Goal: Navigation & Orientation: Find specific page/section

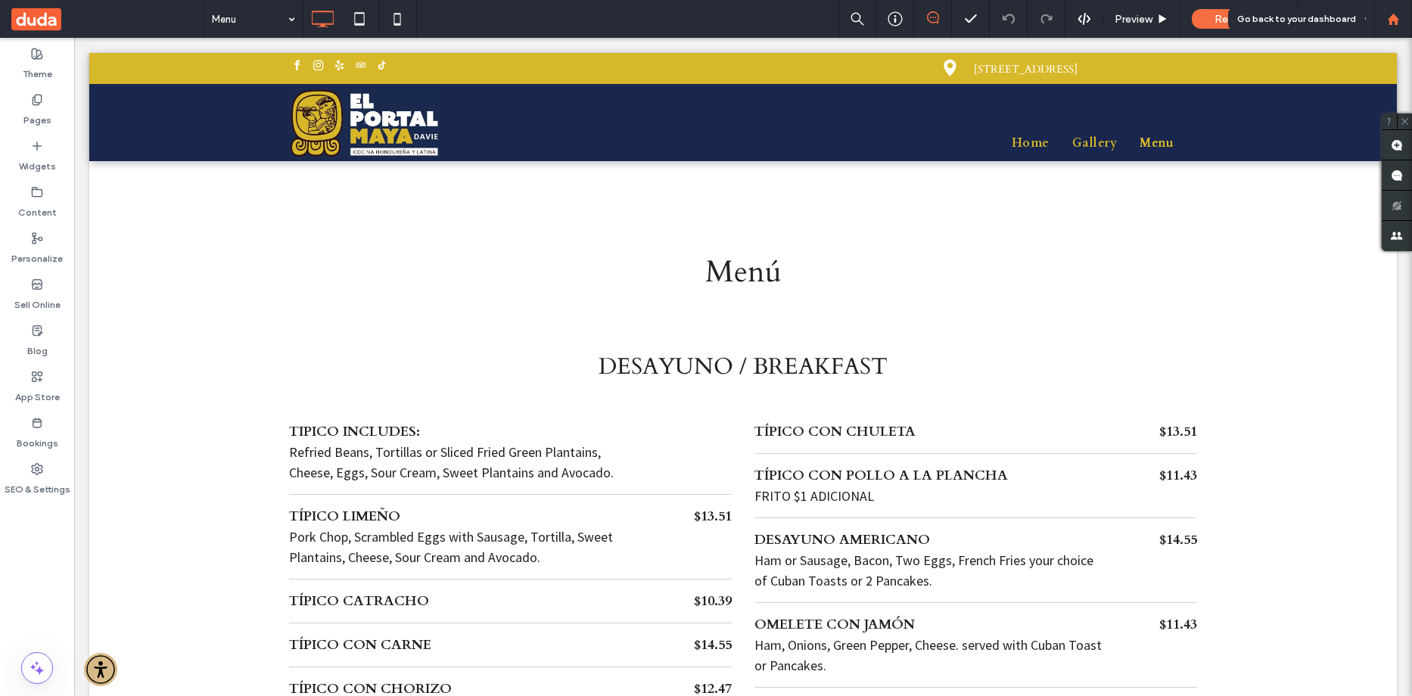
click at [1400, 19] on div at bounding box center [1393, 19] width 36 height 13
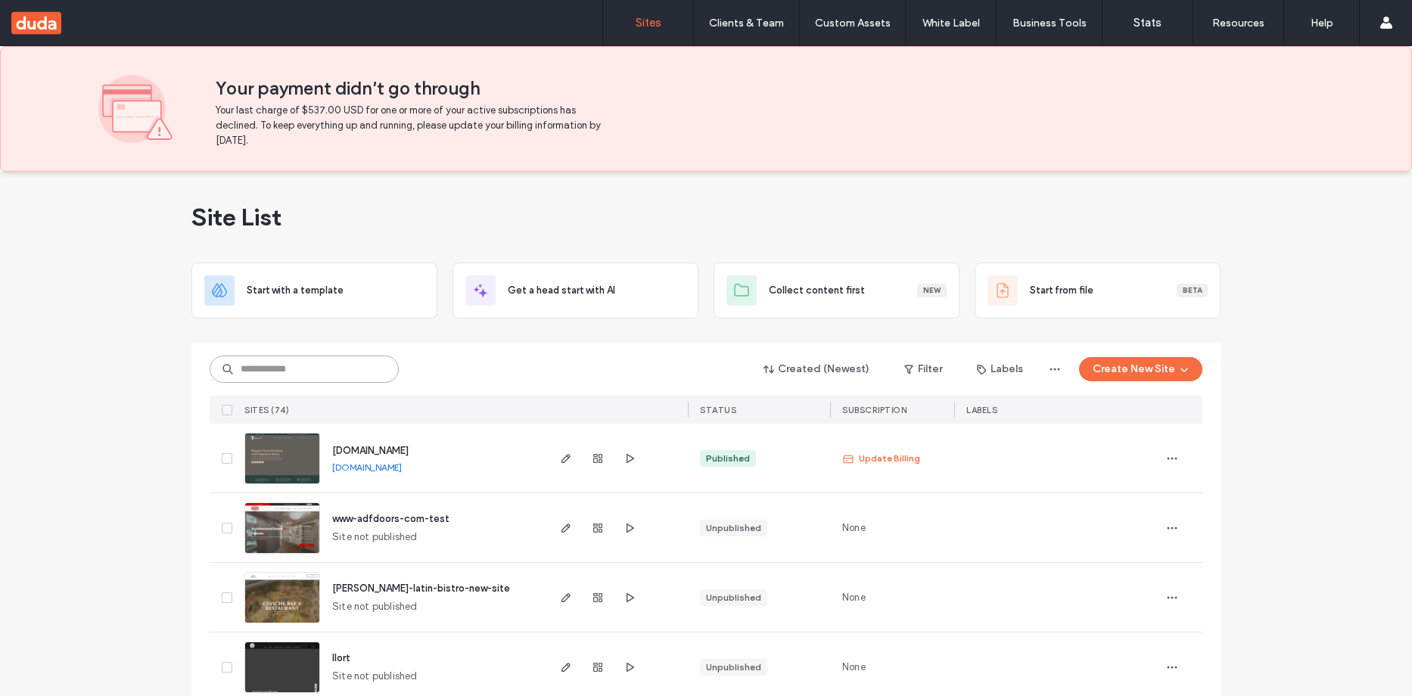
click at [338, 368] on input at bounding box center [304, 369] width 189 height 27
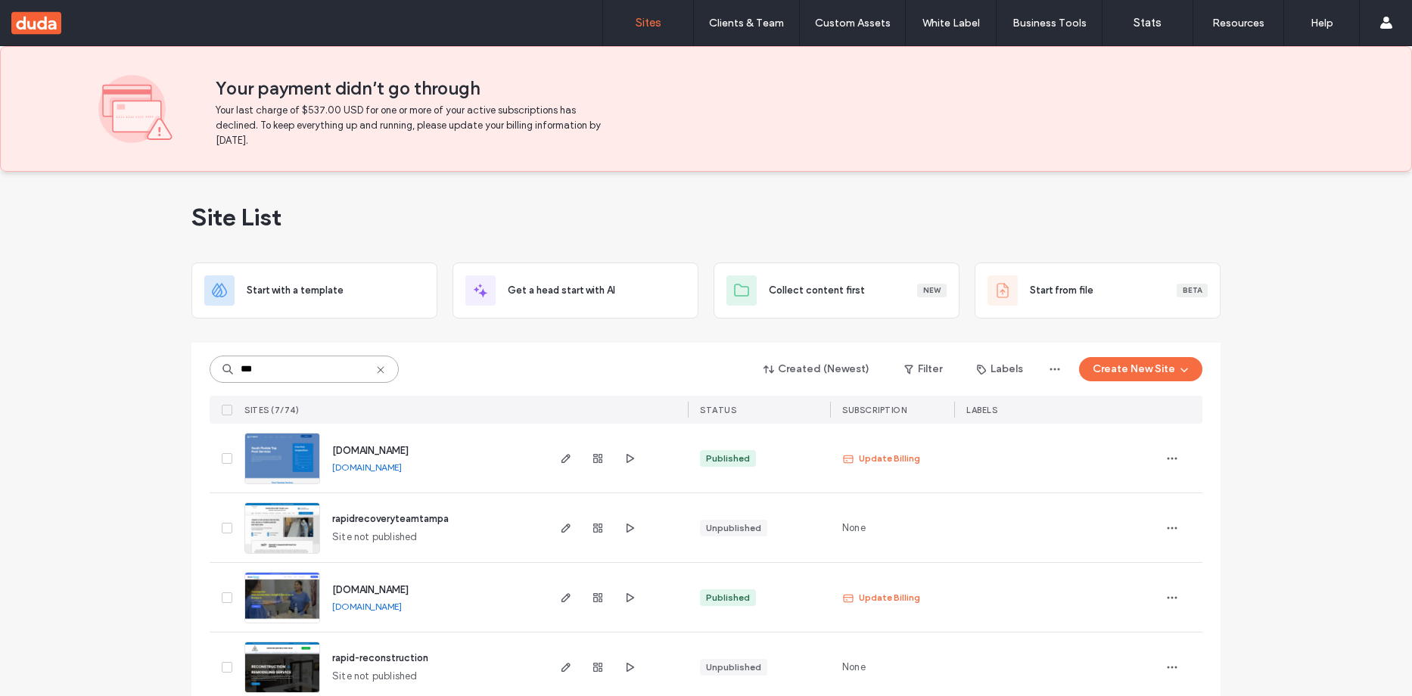
type input "***"
click at [409, 447] on span "www.ecopoolsolution.com" at bounding box center [370, 450] width 76 height 11
